Goal: Information Seeking & Learning: Learn about a topic

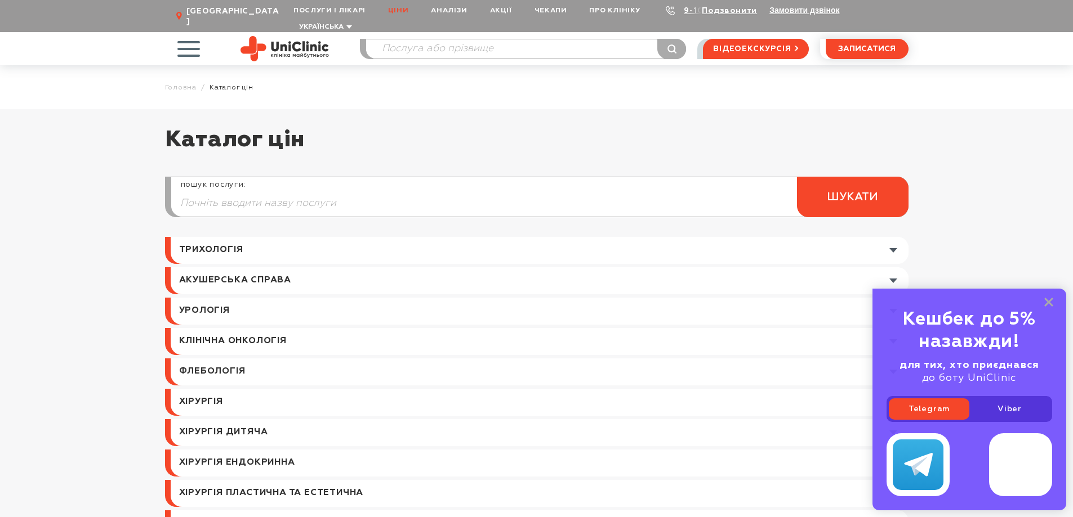
click at [285, 391] on link at bounding box center [540, 402] width 738 height 27
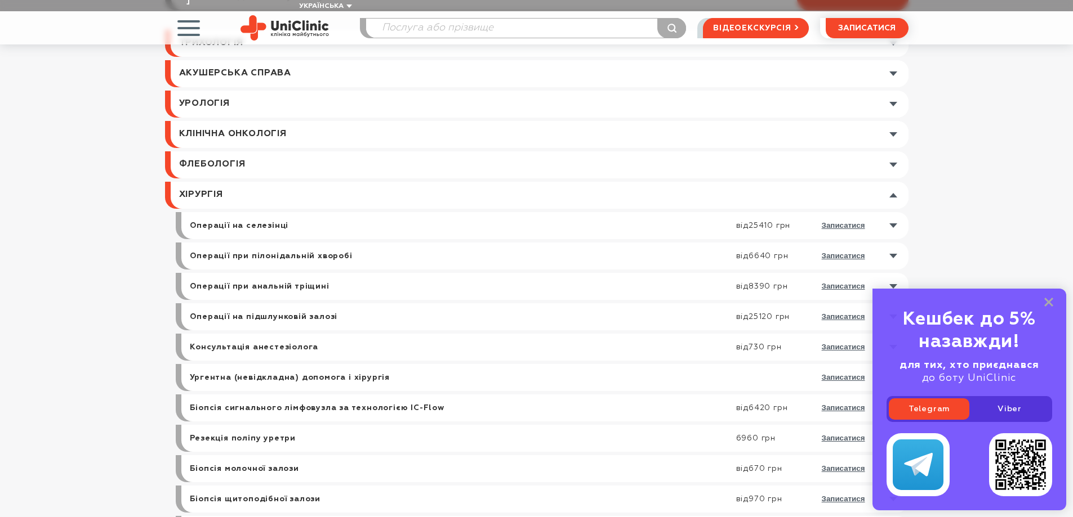
scroll to position [225, 0]
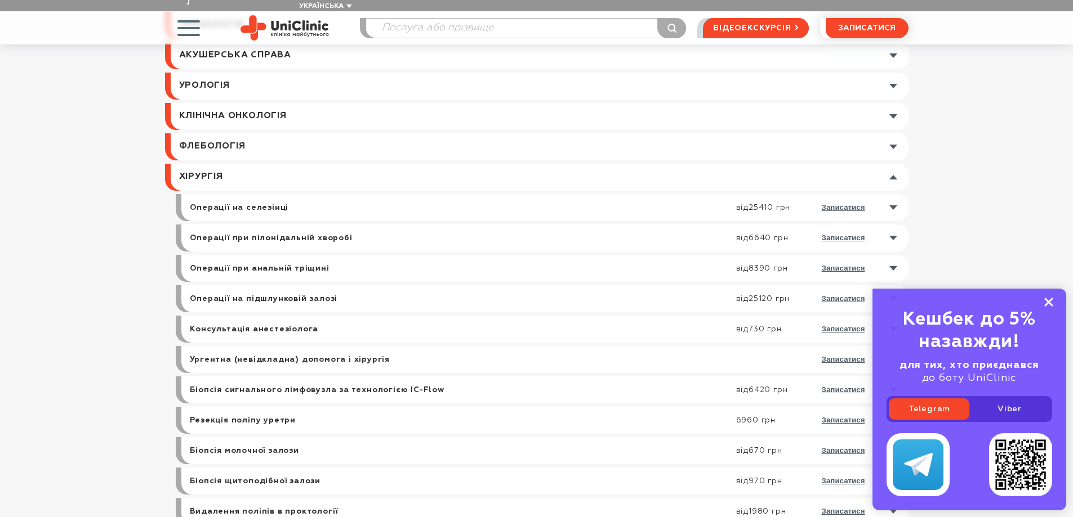
click at [1047, 299] on icon at bounding box center [1048, 303] width 9 height 10
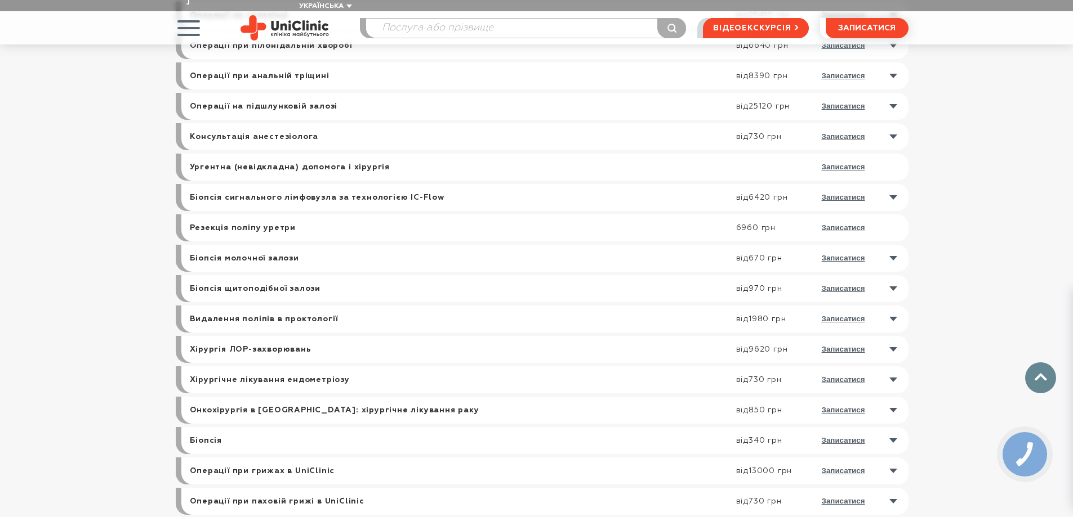
scroll to position [450, 0]
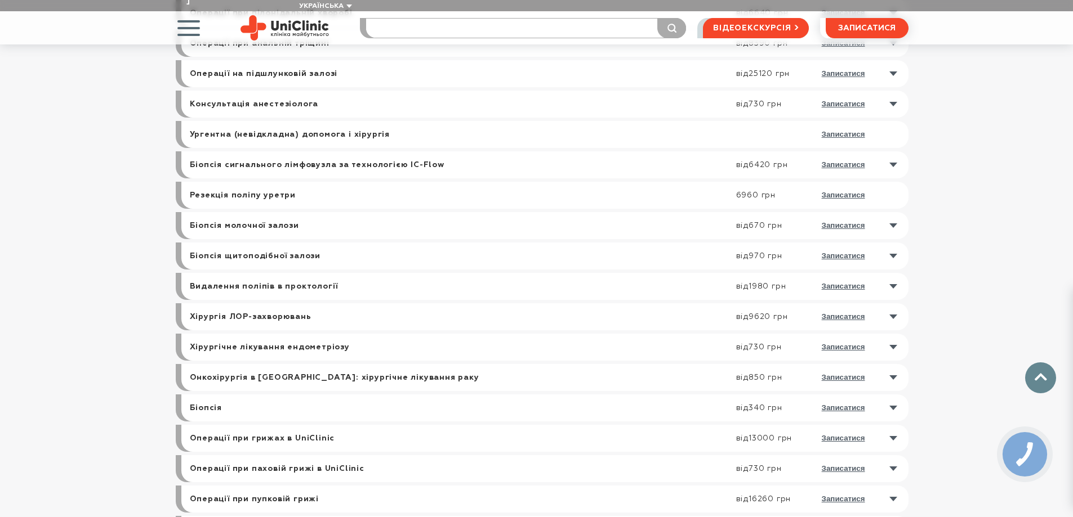
click at [389, 21] on input "search" at bounding box center [526, 28] width 320 height 19
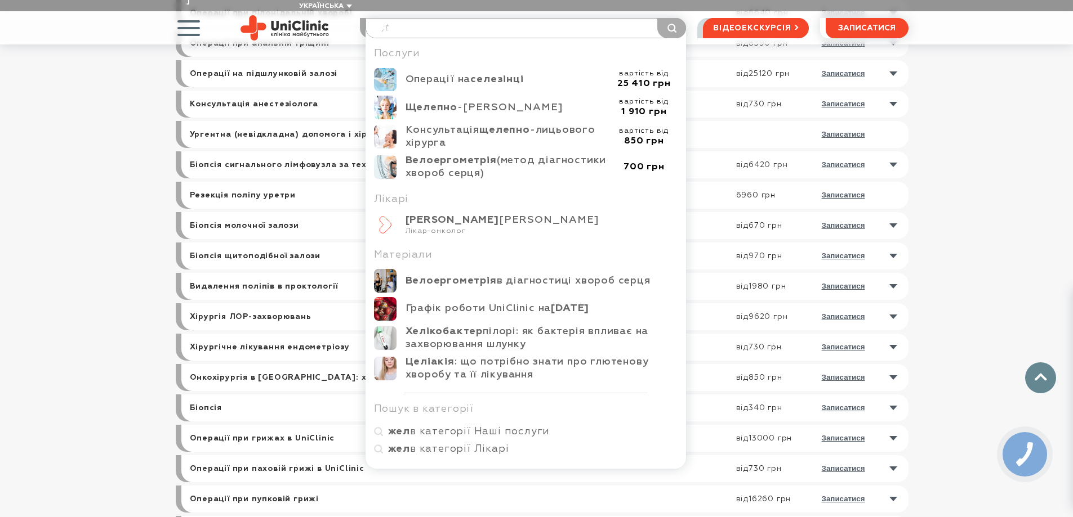
type input ";"
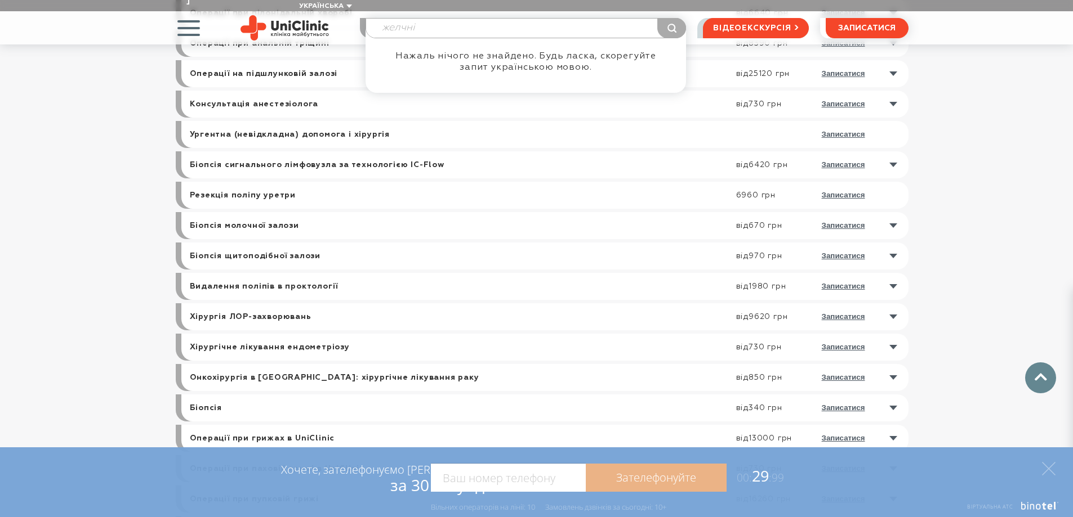
click at [428, 19] on input "желчні" at bounding box center [526, 28] width 320 height 19
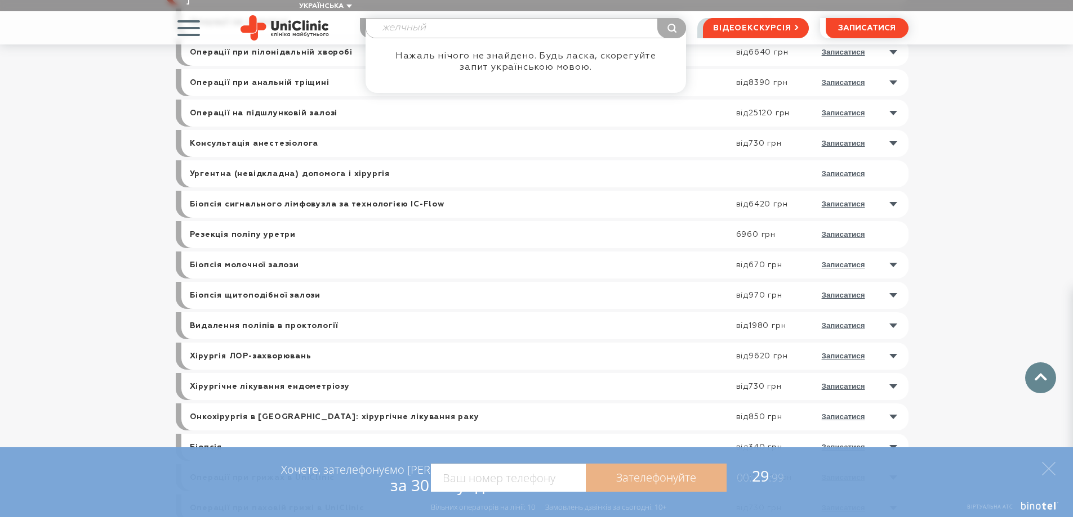
drag, startPoint x: 433, startPoint y: 17, endPoint x: 337, endPoint y: 8, distance: 96.7
click at [337, 11] on div "Послуги і лікарі Oнлайн-консультації Послуги Лікарі Аналізи Обладнання Контакти…" at bounding box center [536, 27] width 743 height 33
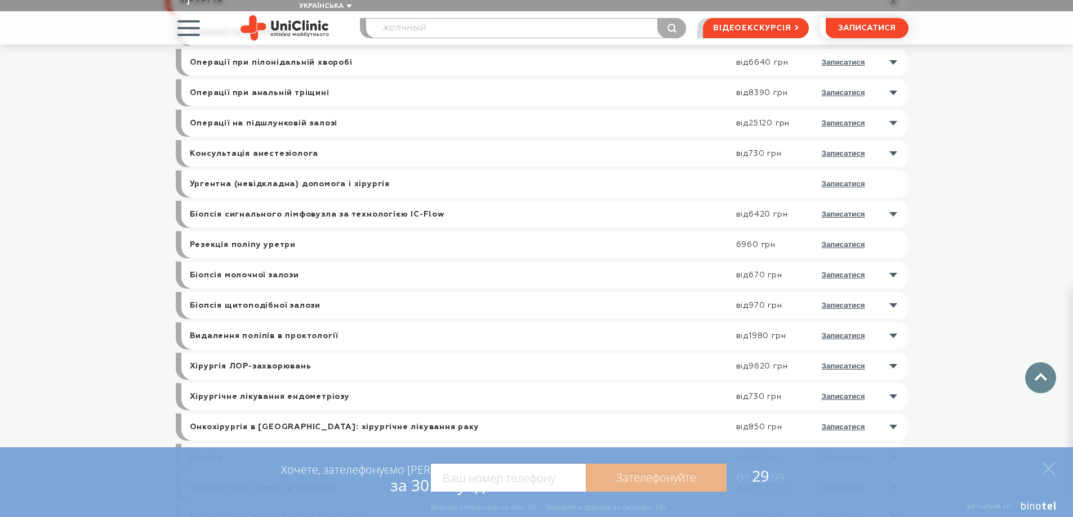
paste input "о́вчний міху́р"
type input "Жо́вчний міху́р"
click at [673, 24] on icon "submit" at bounding box center [671, 28] width 9 height 9
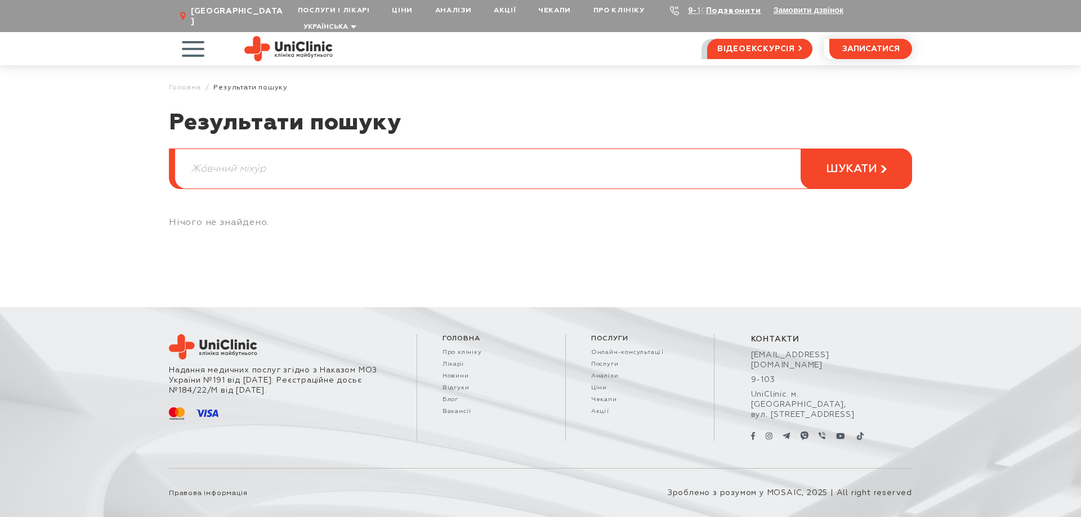
drag, startPoint x: 270, startPoint y: 157, endPoint x: 240, endPoint y: 157, distance: 29.3
click at [240, 157] on input "Жо́вчний міху́р" at bounding box center [543, 168] width 736 height 39
click at [869, 162] on span "шукати" at bounding box center [851, 169] width 51 height 14
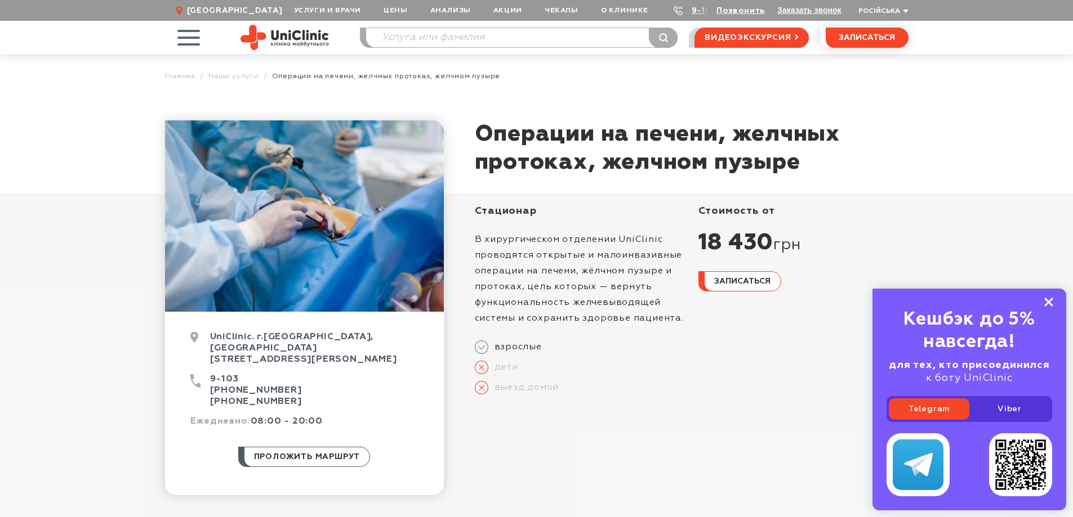
click at [1051, 300] on rect at bounding box center [1048, 302] width 9 height 9
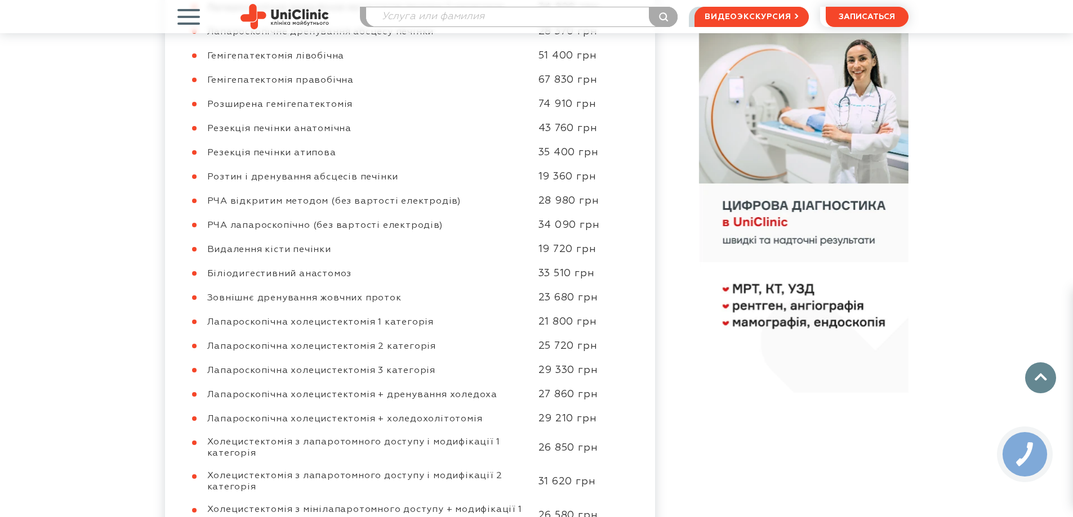
scroll to position [788, 0]
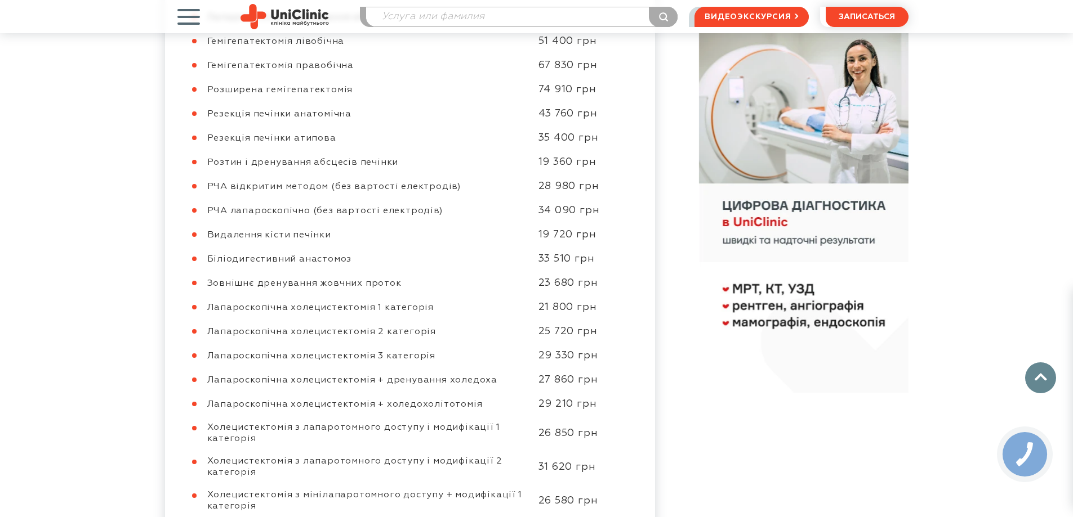
drag, startPoint x: 370, startPoint y: 368, endPoint x: 201, endPoint y: 372, distance: 168.9
click at [201, 374] on div "Лапароскопічна холецистектомія + дренування холедоха 27 860 грн" at bounding box center [404, 380] width 439 height 13
copy span "Лапароскопічна холецистектомія"
drag, startPoint x: 435, startPoint y: 347, endPoint x: 209, endPoint y: 347, distance: 225.8
click at [209, 351] on div "Лапароскопічна холецистектомія 3 категорія" at bounding box center [367, 356] width 320 height 11
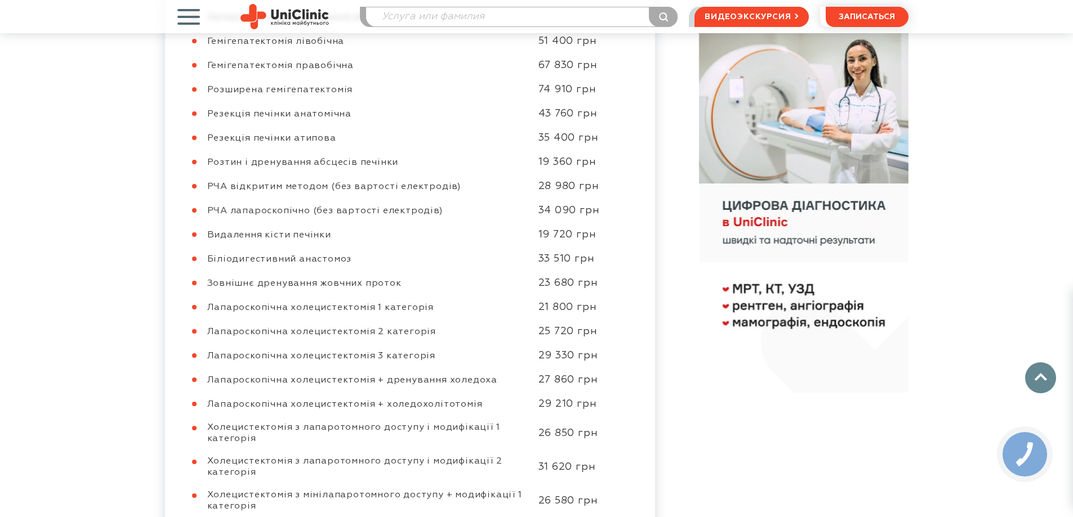
copy span "Лапароскопічна холецистектомія 3 категорія"
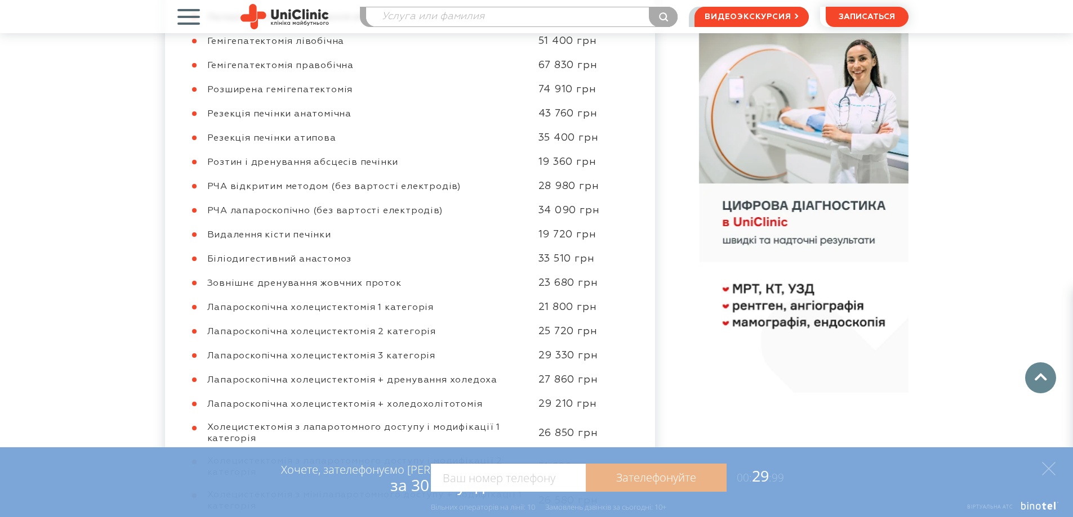
drag, startPoint x: 383, startPoint y: 395, endPoint x: 471, endPoint y: 392, distance: 88.4
click at [471, 400] on span "Лапароскопічна холецистектомія + холедохолітотомія" at bounding box center [344, 404] width 275 height 9
copy span "холедохолітотомія"
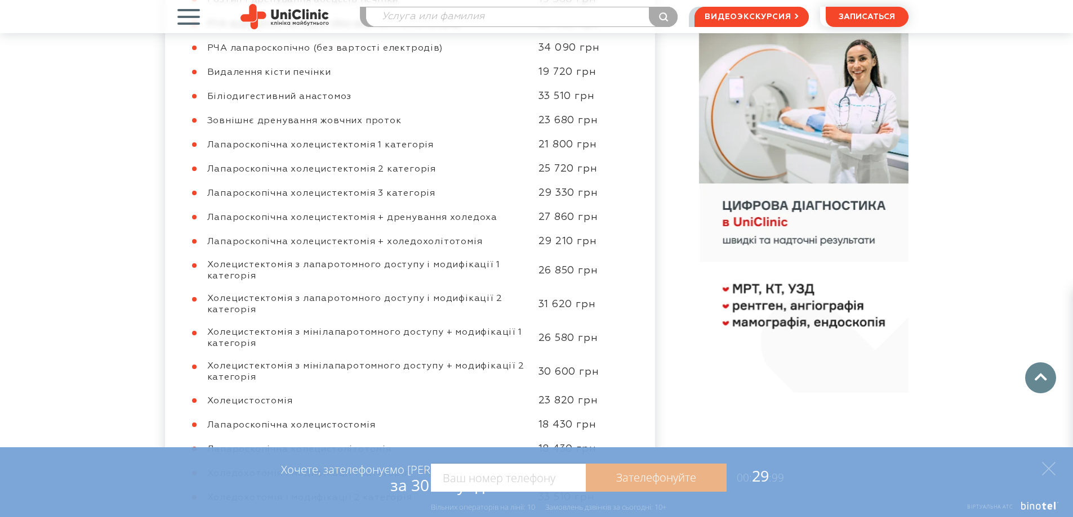
scroll to position [957, 0]
